Goal: Task Accomplishment & Management: Manage account settings

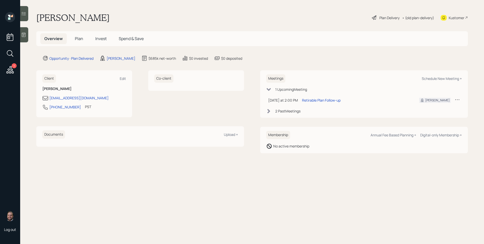
click at [9, 70] on icon at bounding box center [10, 69] width 7 height 7
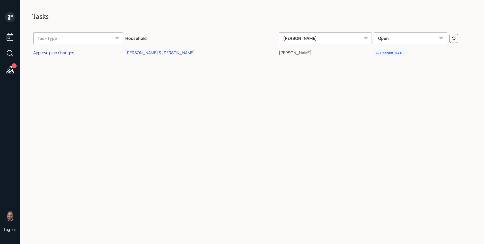
click at [59, 51] on div "Approve plan changes" at bounding box center [53, 53] width 41 height 6
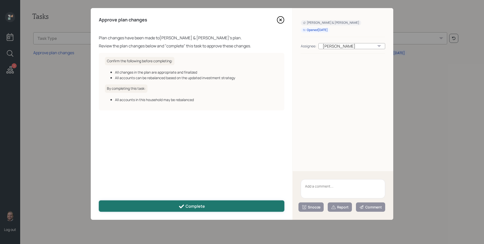
click at [201, 208] on div "Complete" at bounding box center [192, 207] width 26 height 6
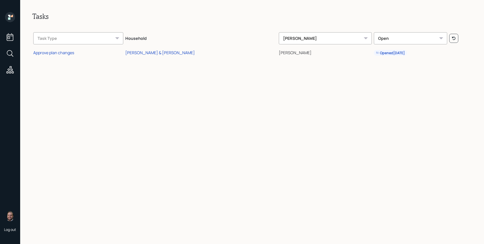
click at [7, 17] on icon at bounding box center [10, 17] width 10 height 10
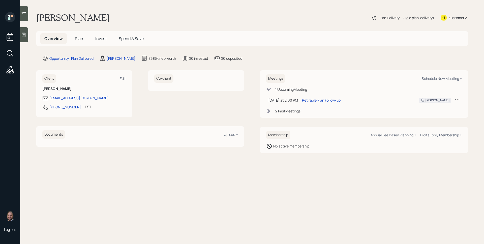
click at [80, 36] on span "Plan" at bounding box center [79, 39] width 8 height 6
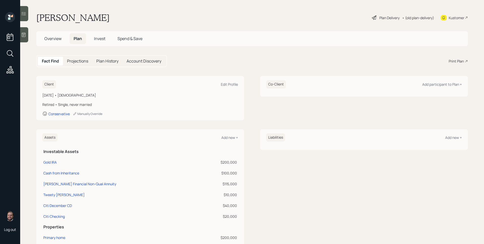
click at [100, 41] on span "Invest" at bounding box center [99, 39] width 11 height 6
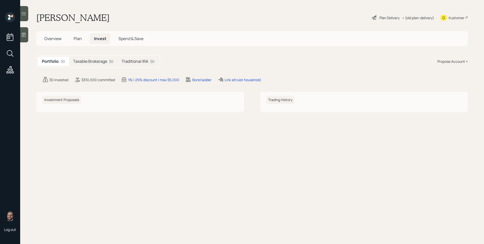
click at [102, 57] on div "Taxable Brokerage $0" at bounding box center [93, 61] width 48 height 9
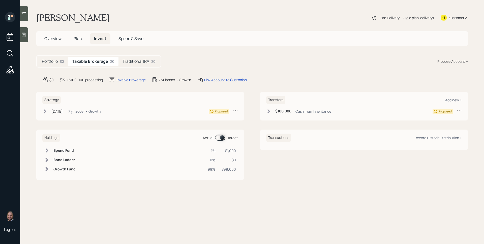
click at [139, 61] on h5 "Traditional IRA" at bounding box center [136, 61] width 27 height 5
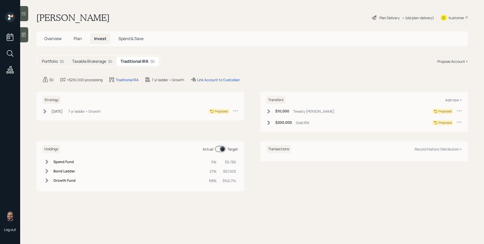
click at [9, 18] on icon at bounding box center [9, 18] width 2 height 2
